Goal: Information Seeking & Learning: Obtain resource

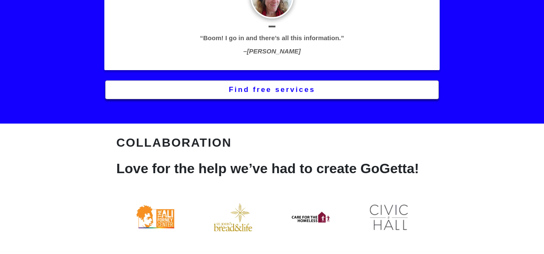
scroll to position [1327, 0]
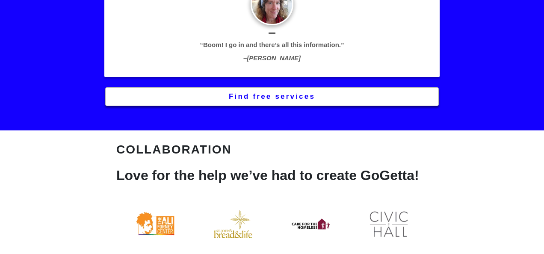
click at [266, 104] on button "Find free services" at bounding box center [272, 96] width 334 height 19
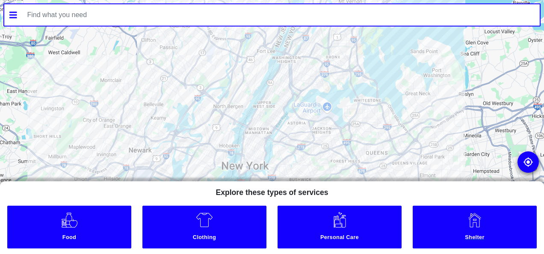
click at [467, 225] on img at bounding box center [475, 219] width 17 height 17
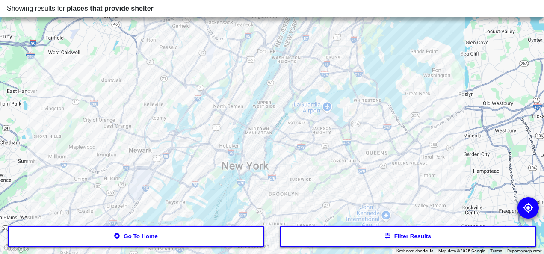
click at [144, 240] on button "Go to home" at bounding box center [136, 236] width 256 height 21
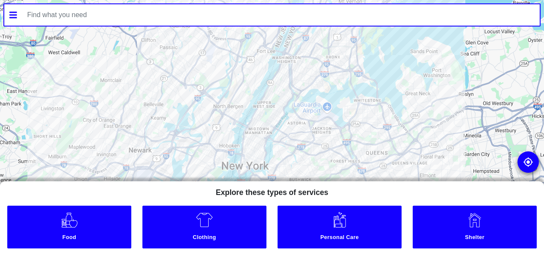
click at [359, 122] on div at bounding box center [272, 127] width 544 height 254
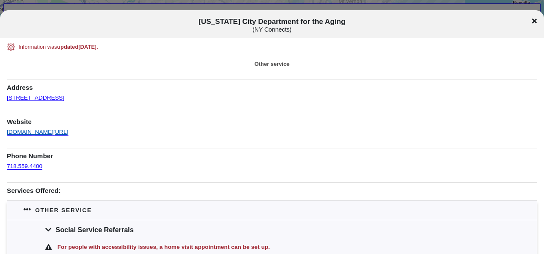
click at [42, 131] on link "[DOMAIN_NAME][URL]" at bounding box center [38, 130] width 62 height 12
